Goal: Information Seeking & Learning: Understand process/instructions

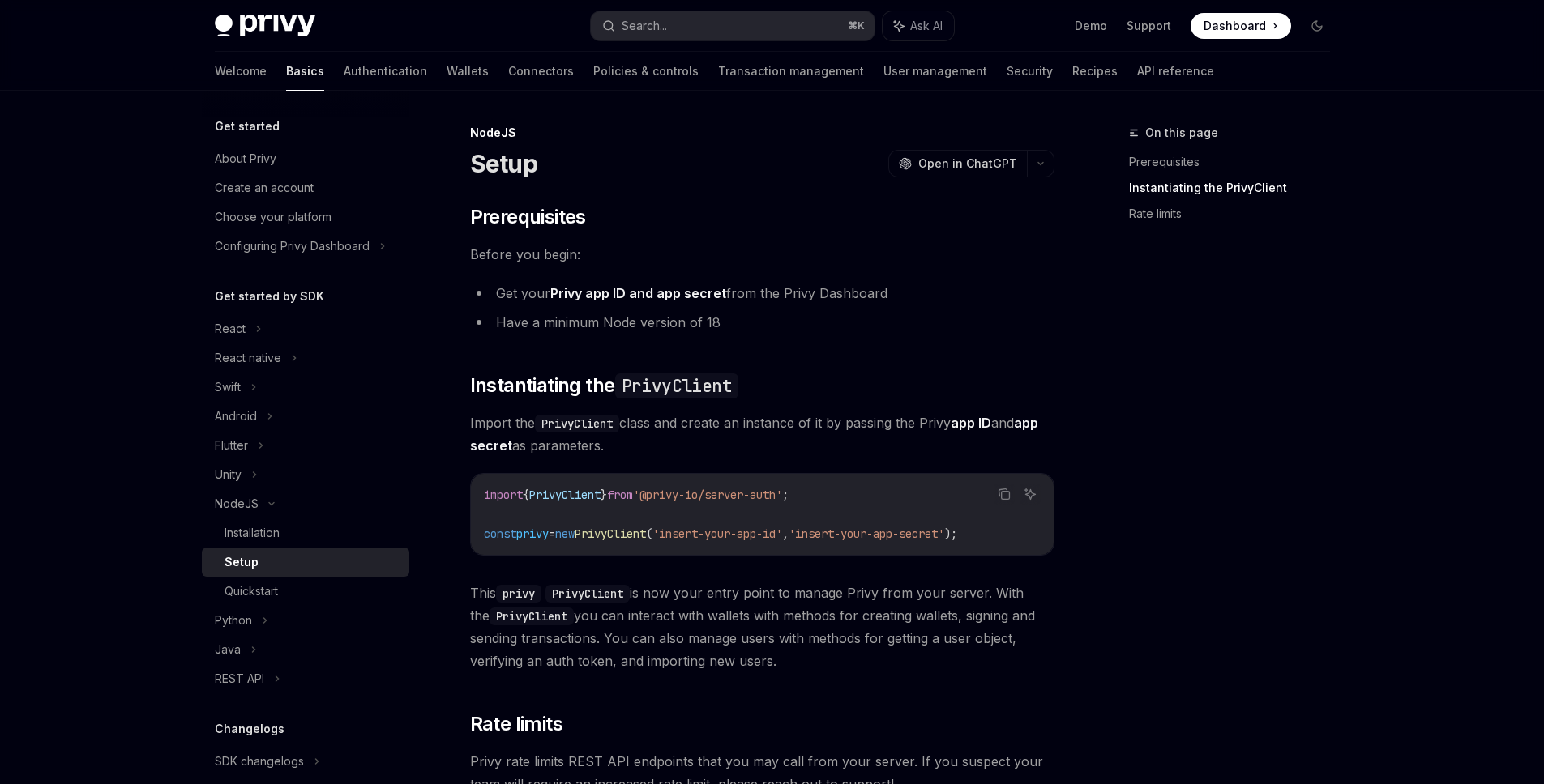
scroll to position [310, 0]
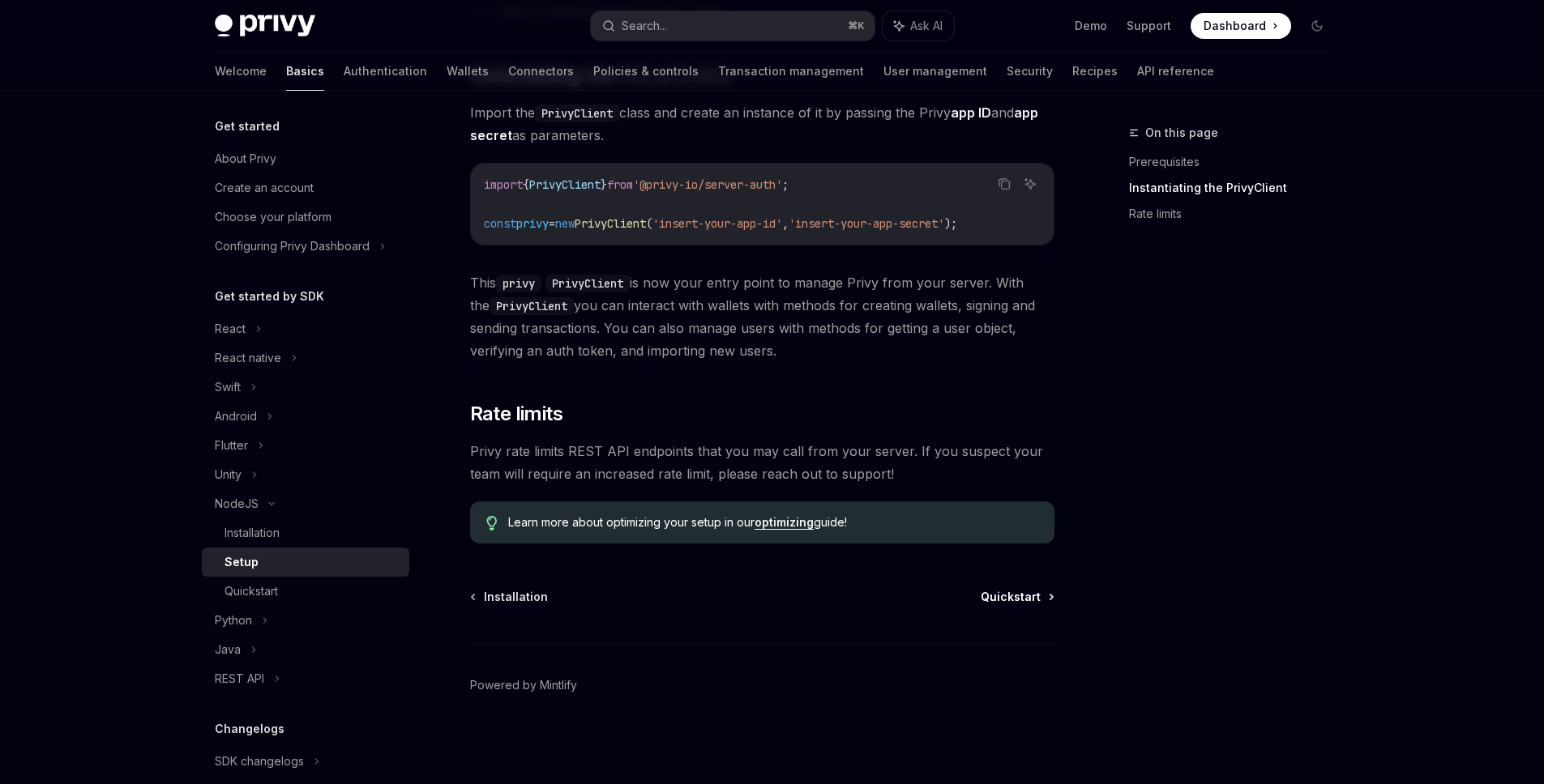
click at [1005, 598] on span "Quickstart" at bounding box center [1010, 597] width 60 height 16
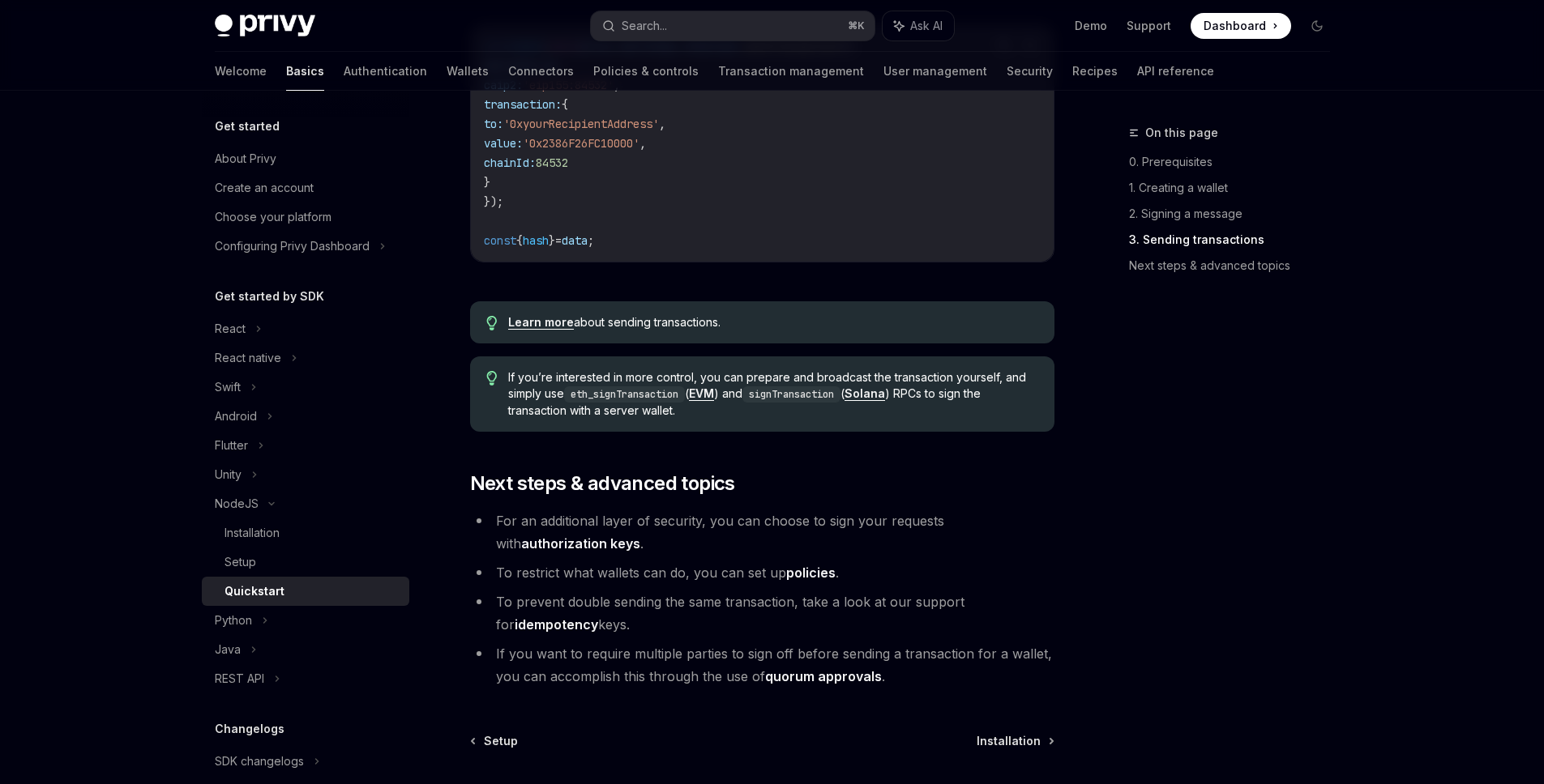
scroll to position [1603, 0]
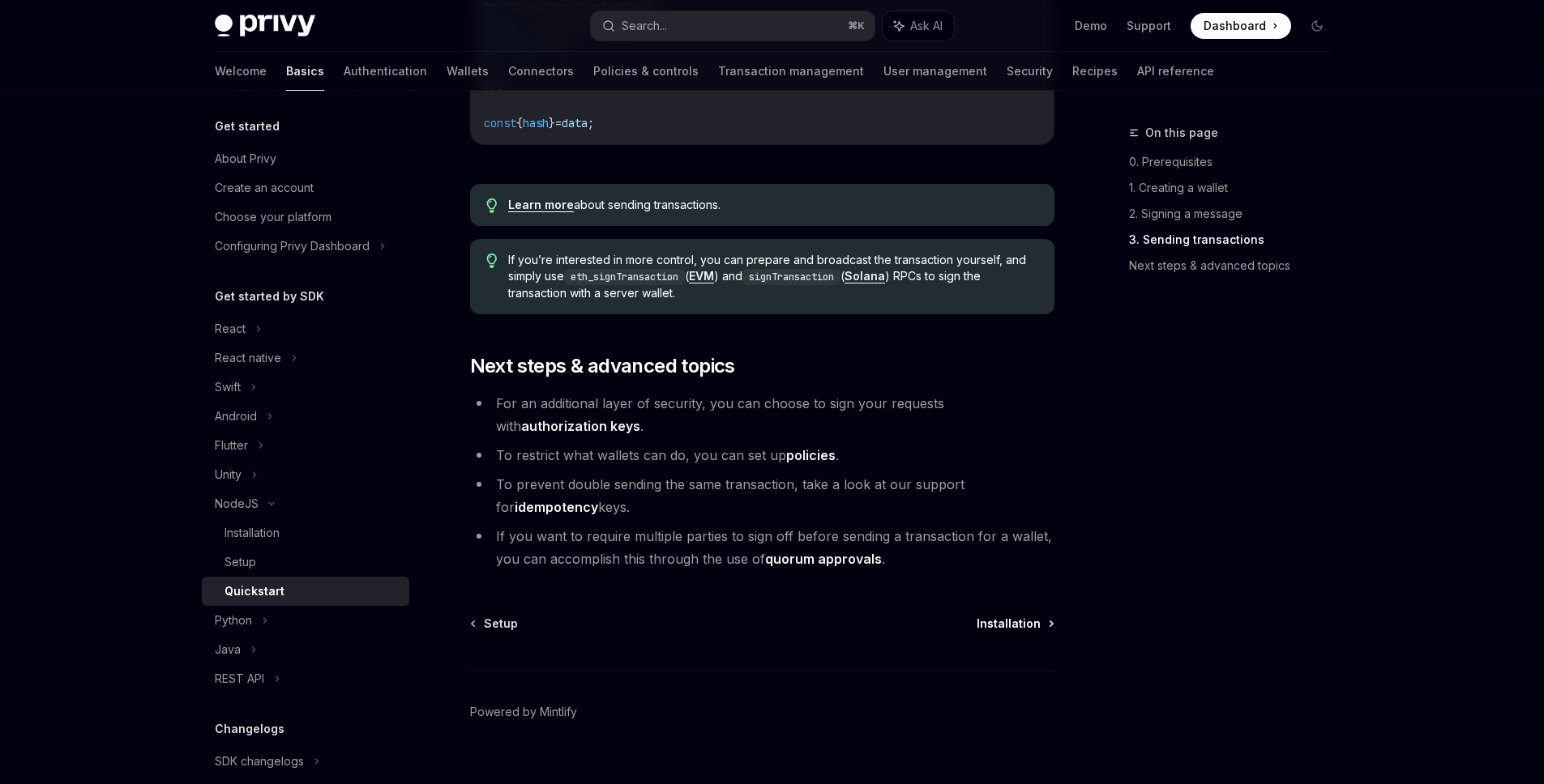
click at [998, 625] on span "Installation" at bounding box center [1009, 624] width 64 height 16
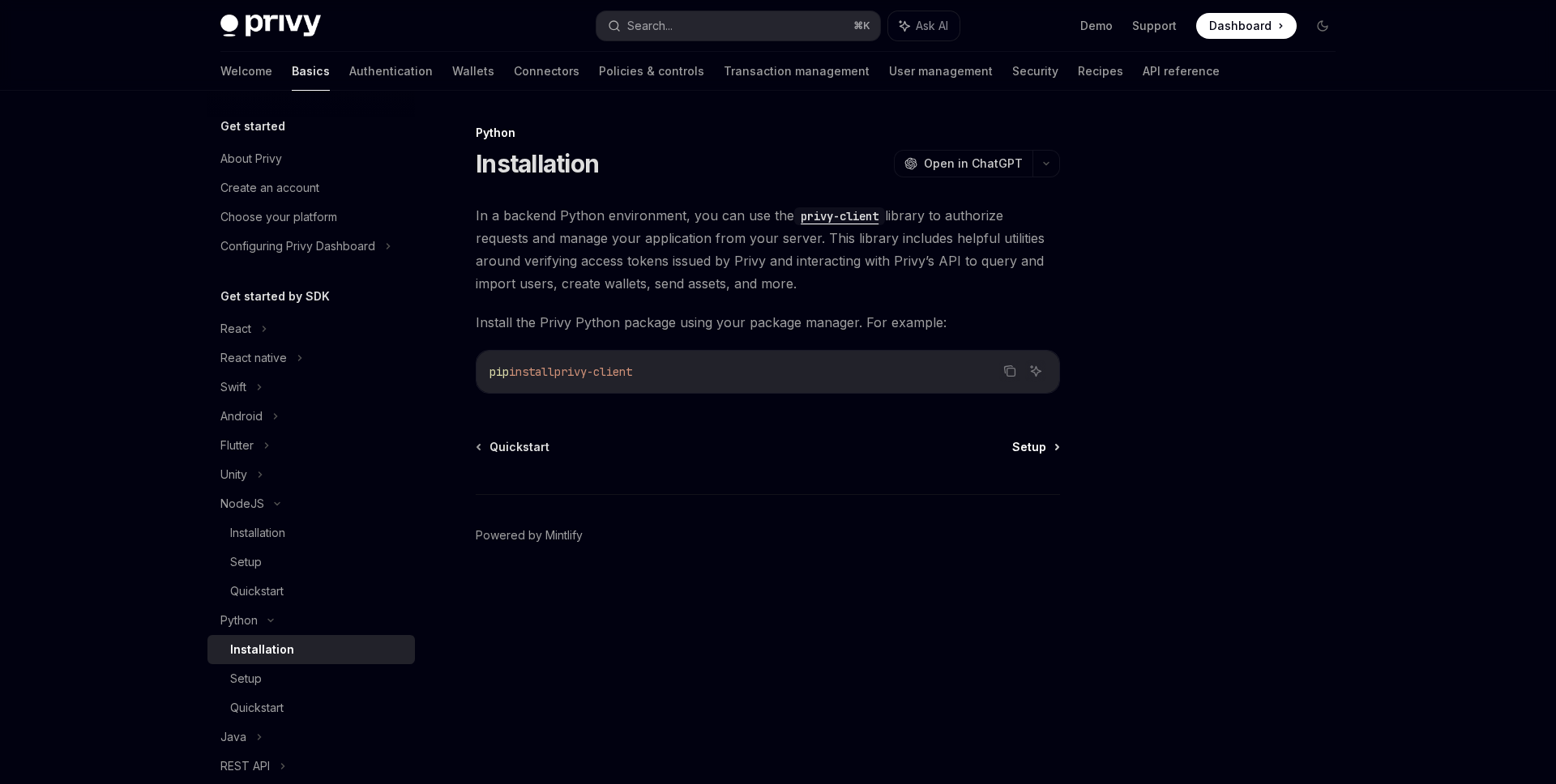
click at [1031, 443] on span "Setup" at bounding box center [1030, 448] width 34 height 16
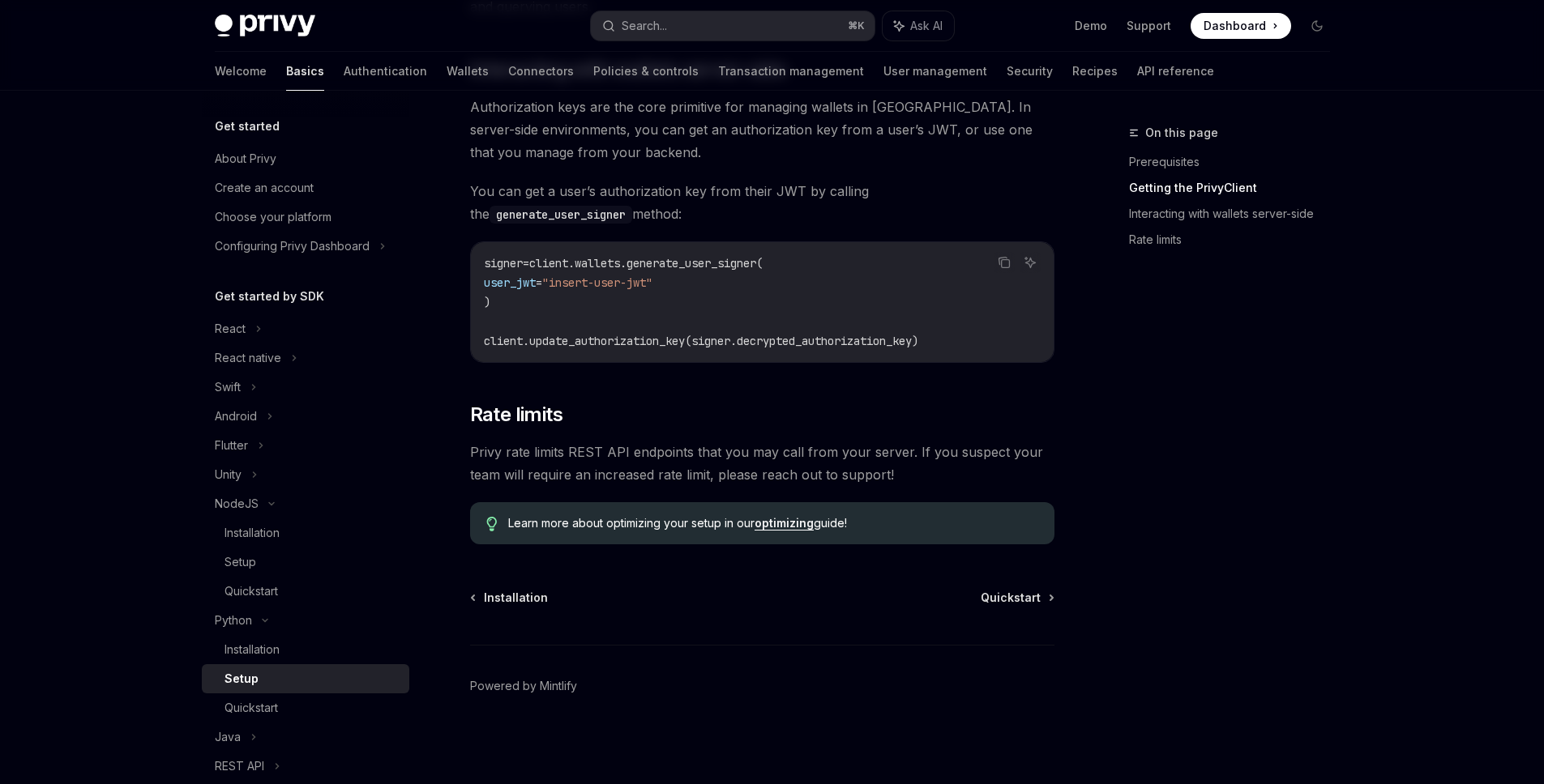
scroll to position [669, 0]
click at [997, 596] on span "Quickstart" at bounding box center [1010, 597] width 60 height 16
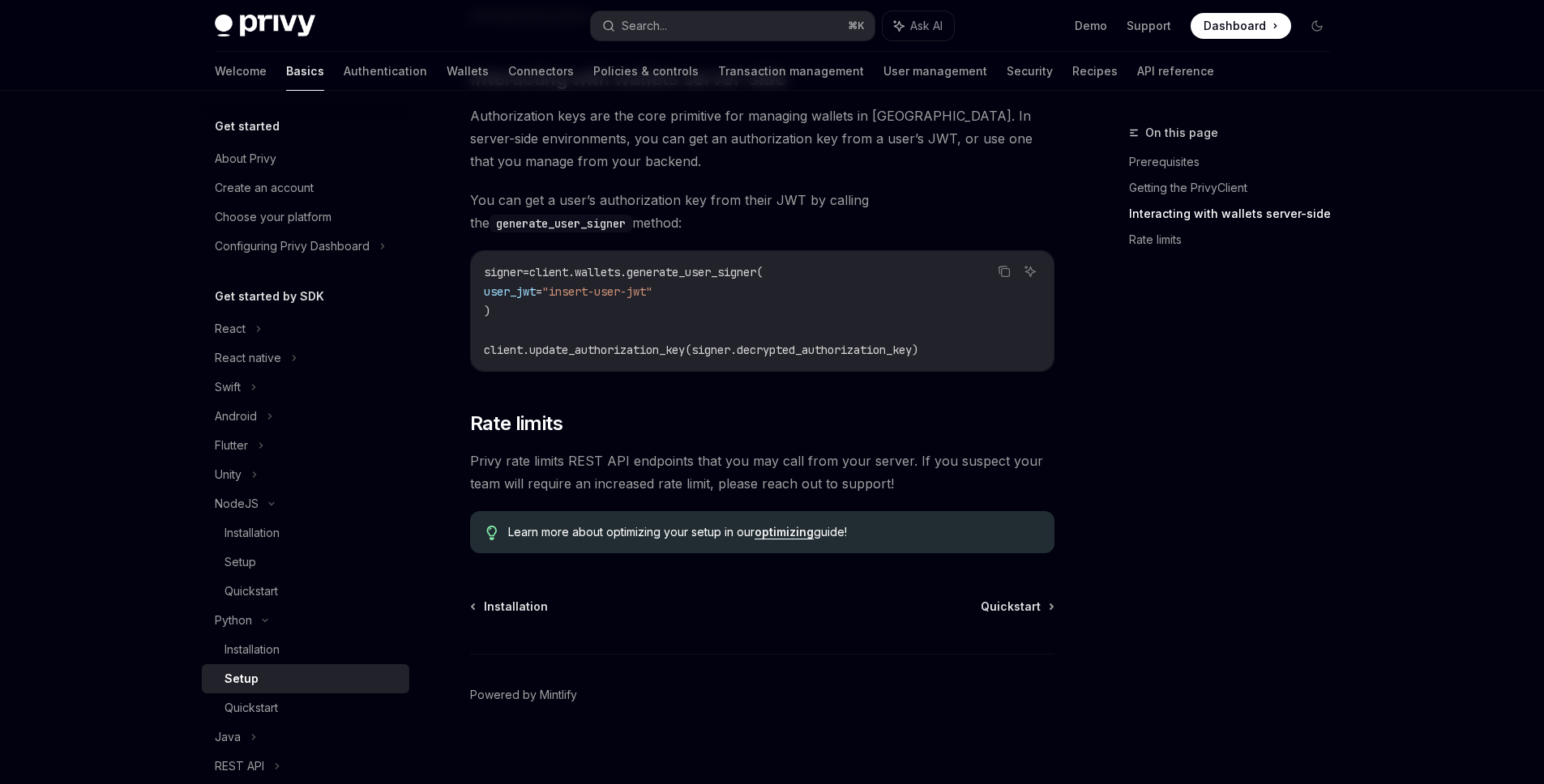
scroll to position [669, 0]
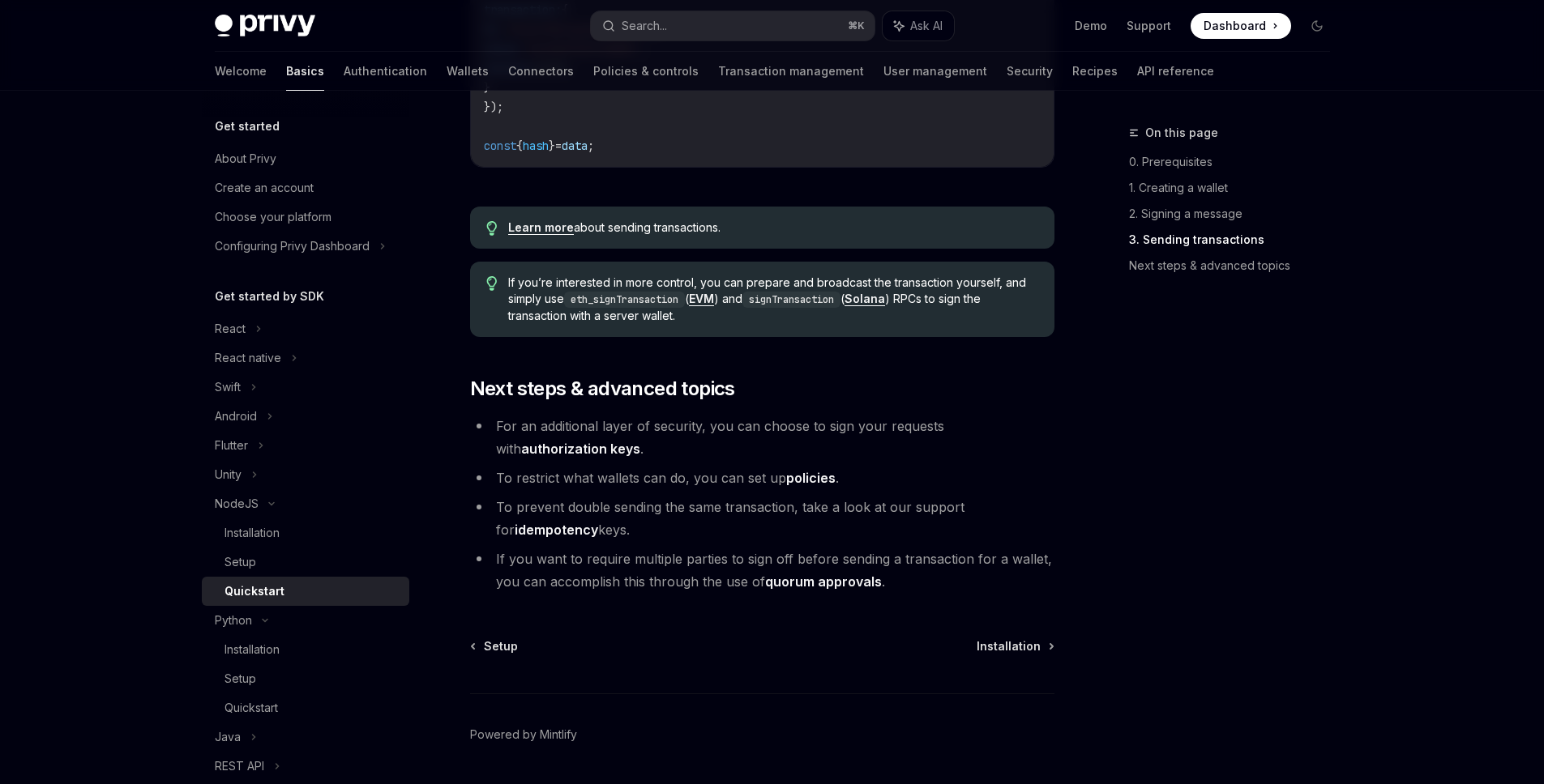
type textarea "*"
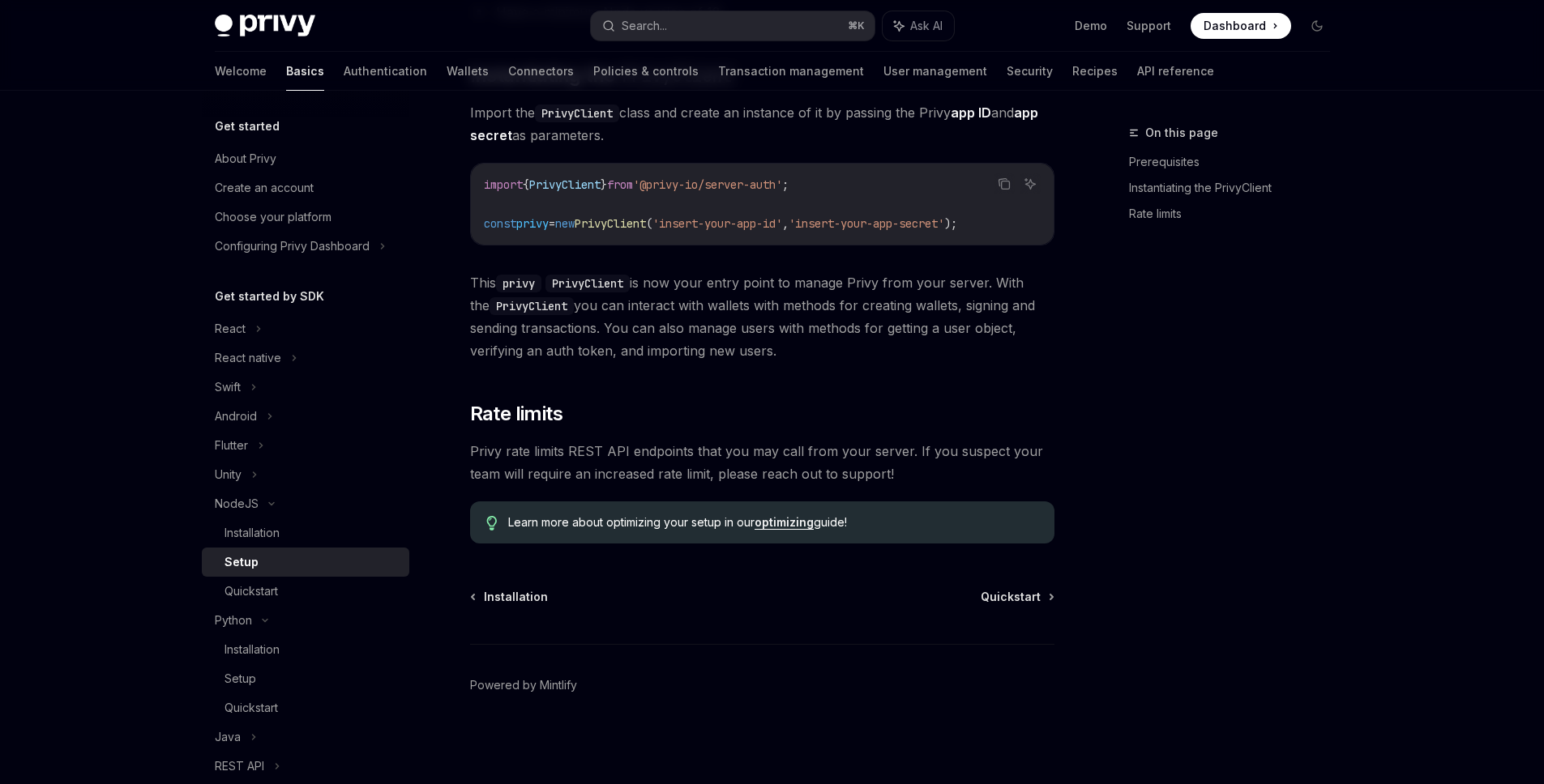
scroll to position [310, 0]
